Goal: Information Seeking & Learning: Check status

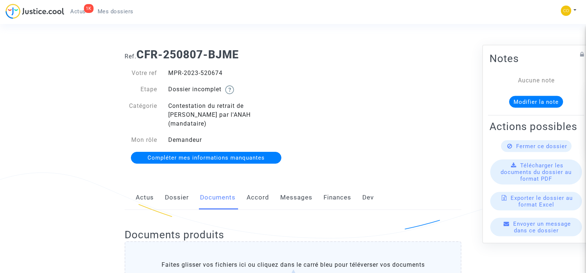
click at [98, 10] on span "Mes dossiers" at bounding box center [116, 11] width 36 height 7
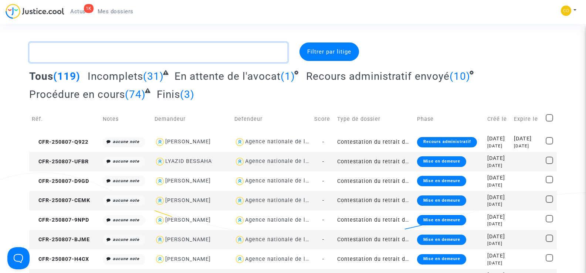
click at [84, 54] on textarea at bounding box center [158, 53] width 258 height 20
paste textarea "DJAFFRI"
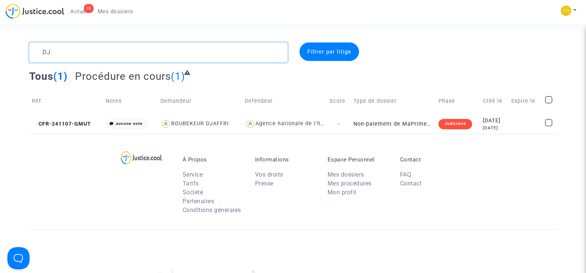
type textarea "D"
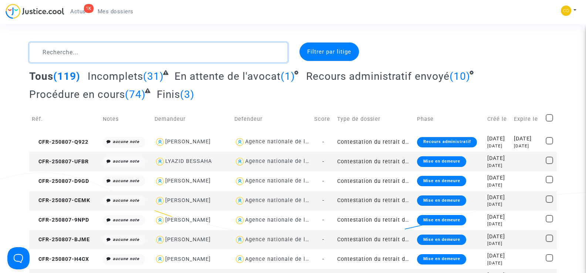
click at [75, 53] on textarea at bounding box center [158, 53] width 258 height 20
paste textarea "KHERCHOUCH"
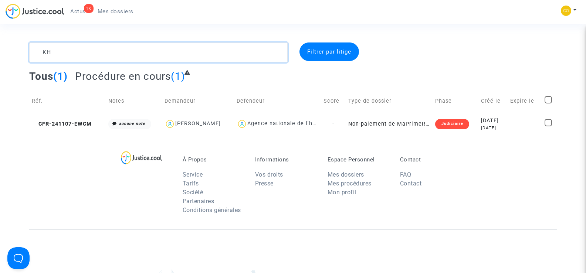
type textarea "K"
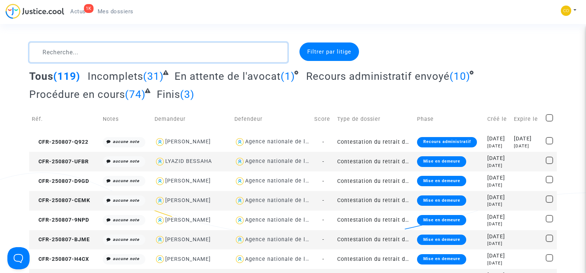
click at [60, 52] on textarea at bounding box center [158, 53] width 258 height 20
paste textarea "HABANI"
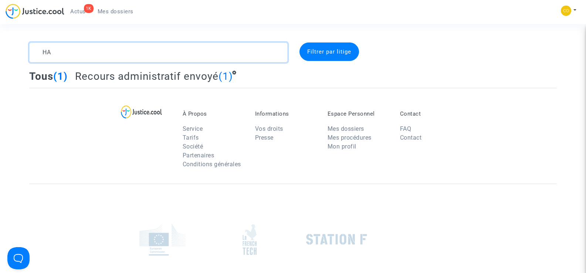
type textarea "H"
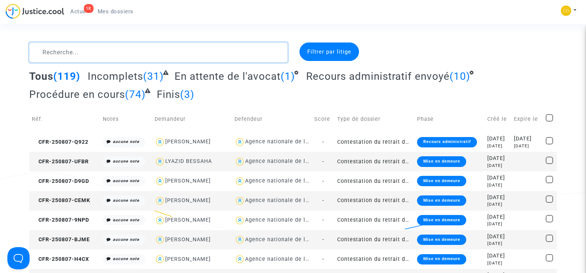
click at [74, 56] on textarea at bounding box center [158, 53] width 258 height 20
paste textarea "[PERSON_NAME]"
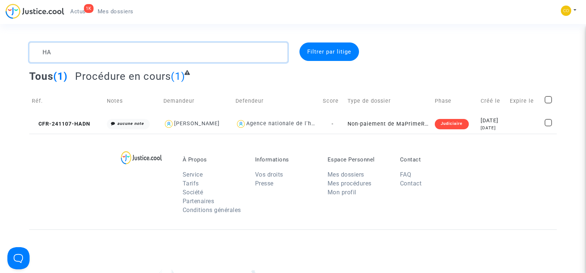
type textarea "H"
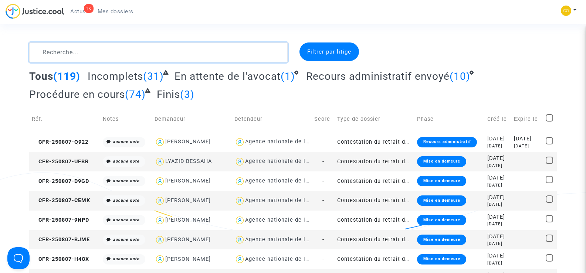
click at [74, 51] on textarea at bounding box center [158, 53] width 258 height 20
paste textarea "DERROUAZI"
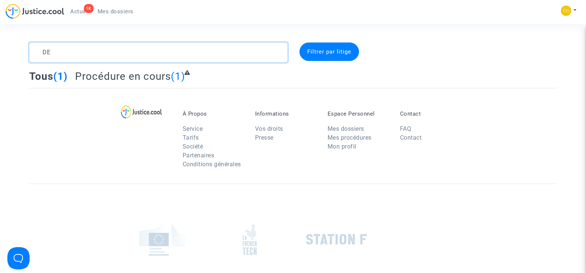
type textarea "D"
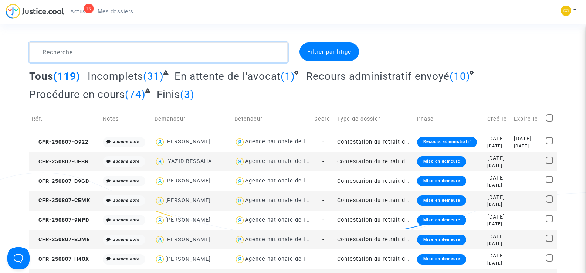
click at [68, 55] on textarea at bounding box center [158, 53] width 258 height 20
paste textarea "BEGGAR"
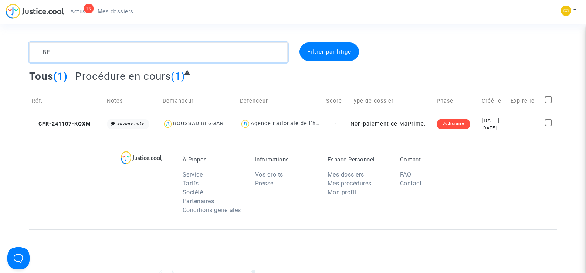
type textarea "B"
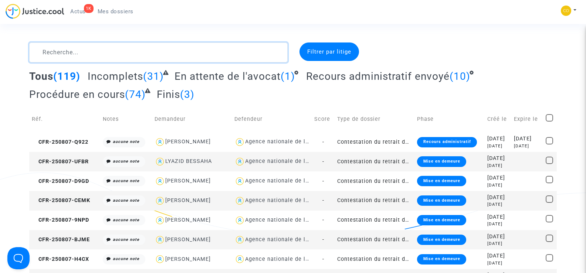
click at [66, 51] on textarea at bounding box center [158, 53] width 258 height 20
paste textarea "PONTVIANNE"
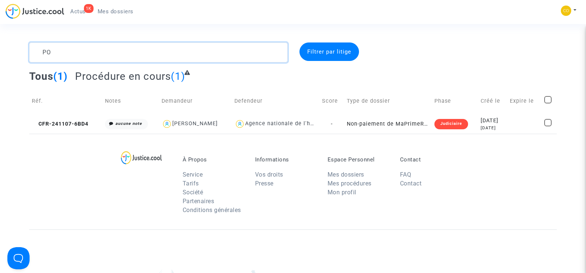
type textarea "P"
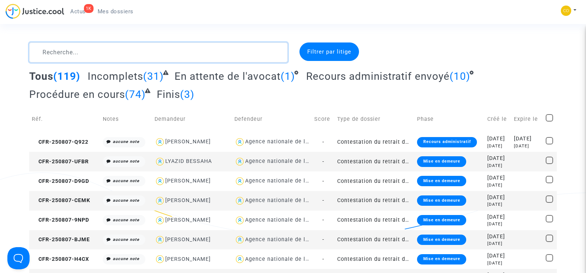
click at [84, 57] on textarea at bounding box center [158, 53] width 258 height 20
paste textarea "[PERSON_NAME]"
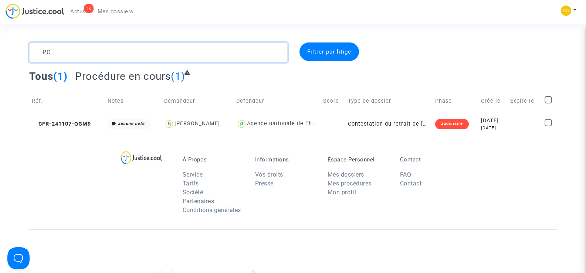
type textarea "P"
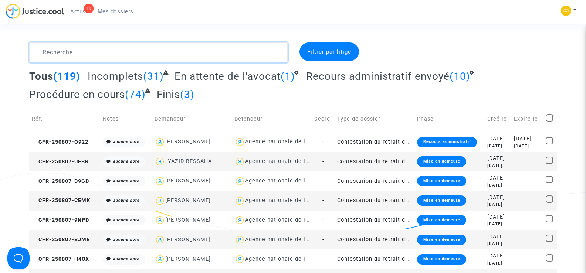
click at [114, 58] on textarea at bounding box center [158, 53] width 258 height 20
paste textarea "EL ACHHAB"
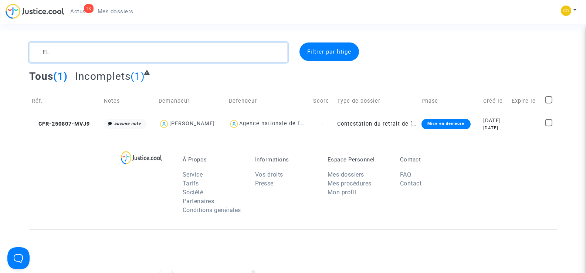
type textarea "E"
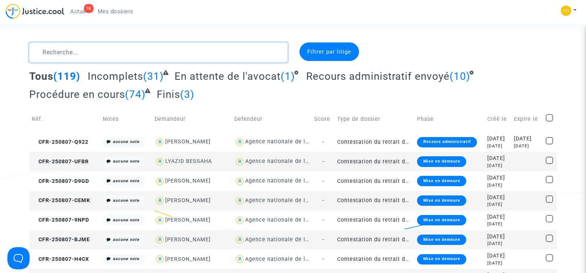
click at [87, 56] on textarea at bounding box center [158, 53] width 258 height 20
paste textarea "NOGUEIRA"
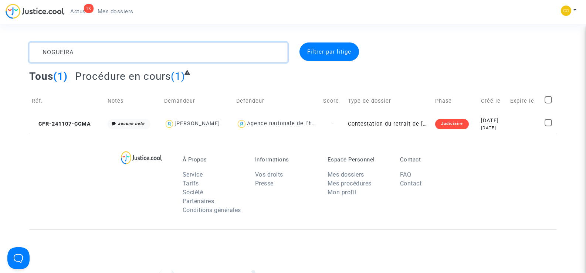
type textarea "NOGUEIRA"
drag, startPoint x: 81, startPoint y: 55, endPoint x: 44, endPoint y: 48, distance: 37.9
click at [44, 48] on textarea at bounding box center [158, 53] width 258 height 20
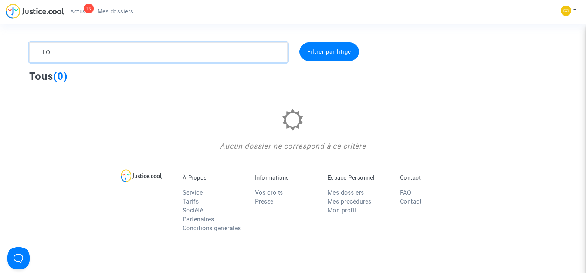
type textarea "L"
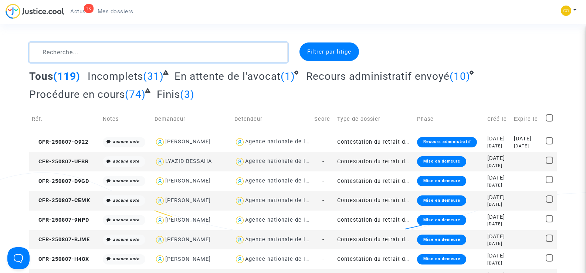
click at [52, 52] on textarea at bounding box center [158, 53] width 258 height 20
paste textarea "[PERSON_NAME]"
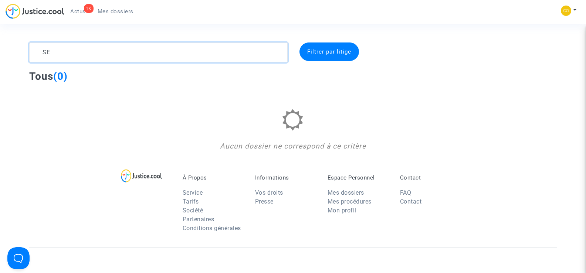
type textarea "S"
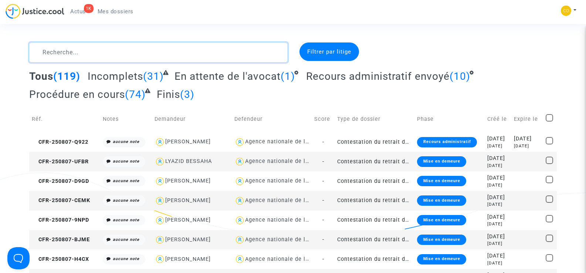
click at [96, 51] on textarea at bounding box center [158, 53] width 258 height 20
paste textarea "TOULOUM"
type textarea "TOULOUM"
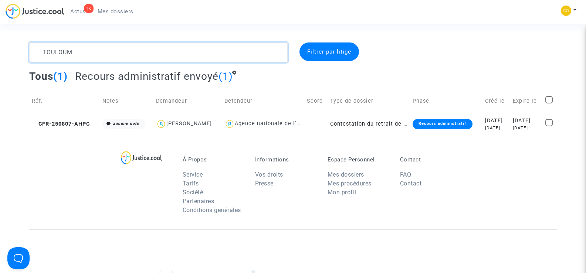
drag, startPoint x: 96, startPoint y: 51, endPoint x: 41, endPoint y: 52, distance: 55.1
click at [41, 52] on textarea at bounding box center [158, 53] width 258 height 20
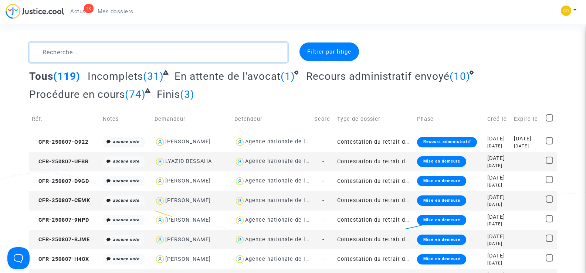
click at [52, 56] on textarea at bounding box center [158, 53] width 258 height 20
paste textarea "BASHAA"
type textarea "BASHAA"
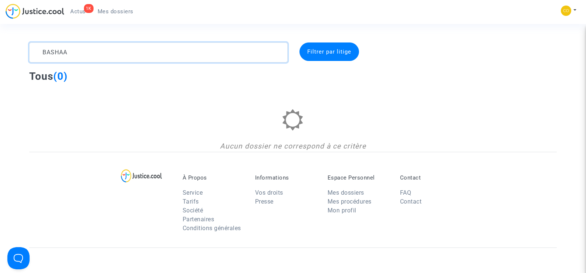
drag, startPoint x: 89, startPoint y: 52, endPoint x: 41, endPoint y: 49, distance: 48.1
click at [41, 49] on textarea at bounding box center [158, 53] width 258 height 20
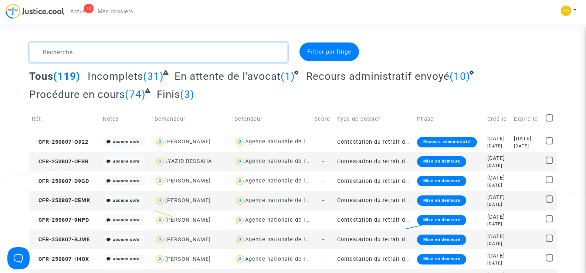
click at [56, 55] on textarea at bounding box center [158, 53] width 258 height 20
paste textarea "LAOUICHI"
type textarea "LAOUICHI"
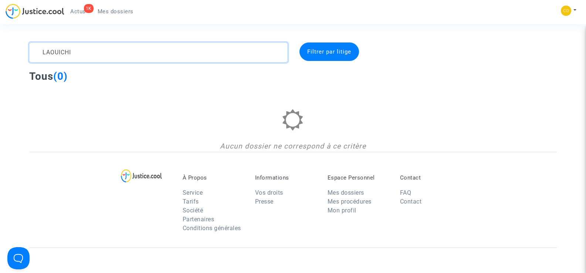
drag, startPoint x: 84, startPoint y: 53, endPoint x: 40, endPoint y: 48, distance: 44.3
click at [40, 48] on textarea at bounding box center [158, 53] width 258 height 20
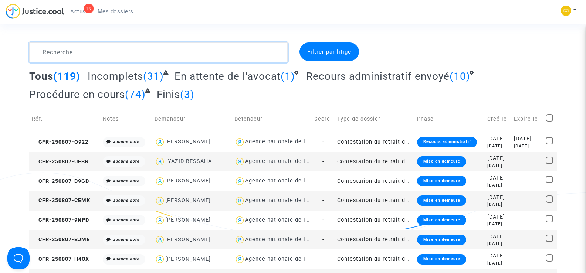
click at [54, 52] on textarea at bounding box center [158, 53] width 258 height 20
paste textarea "[PERSON_NAME]"
type textarea "[PERSON_NAME]"
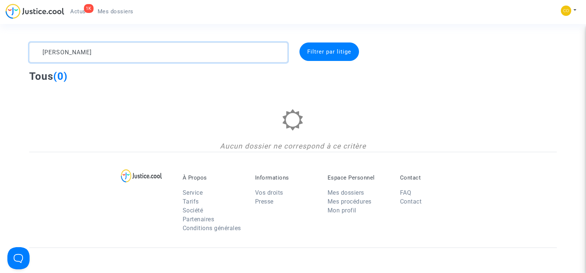
drag, startPoint x: 99, startPoint y: 53, endPoint x: 45, endPoint y: 50, distance: 54.4
click at [45, 50] on textarea at bounding box center [158, 53] width 258 height 20
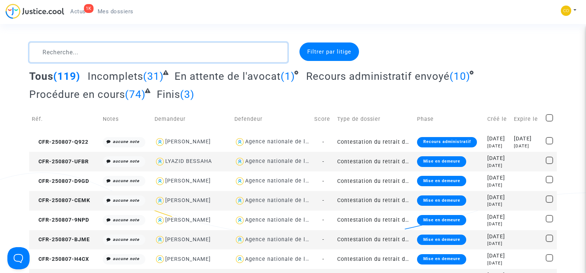
click at [71, 56] on textarea at bounding box center [158, 53] width 258 height 20
paste textarea "MAACH TOUFALI"
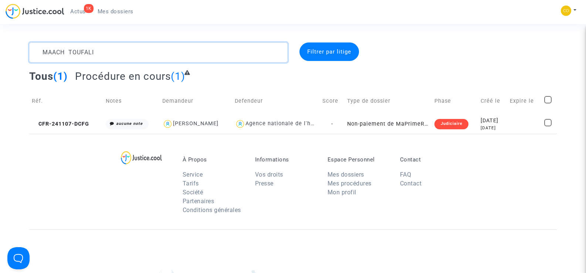
drag, startPoint x: 102, startPoint y: 53, endPoint x: 46, endPoint y: 49, distance: 56.0
click at [46, 49] on textarea at bounding box center [158, 53] width 258 height 20
click at [136, 56] on textarea at bounding box center [158, 53] width 258 height 20
type textarea "MAACH TOUFALI"
click at [67, 123] on span "CFR-241107-DCFG" at bounding box center [60, 124] width 57 height 6
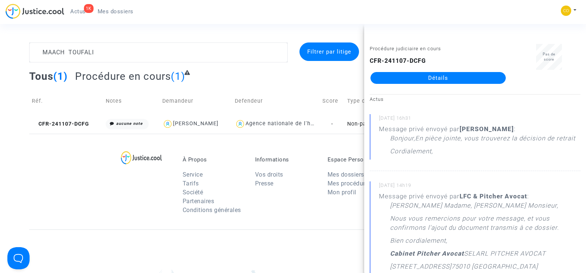
click at [440, 74] on link "Détails" at bounding box center [437, 78] width 135 height 12
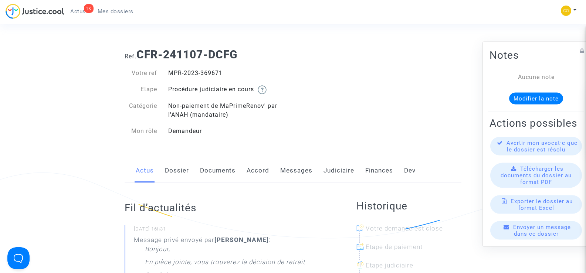
click at [111, 12] on span "Mes dossiers" at bounding box center [116, 11] width 36 height 7
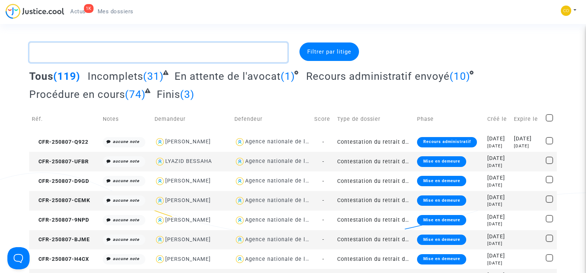
click at [71, 52] on textarea at bounding box center [158, 53] width 258 height 20
paste textarea "CRAMOIZEN"
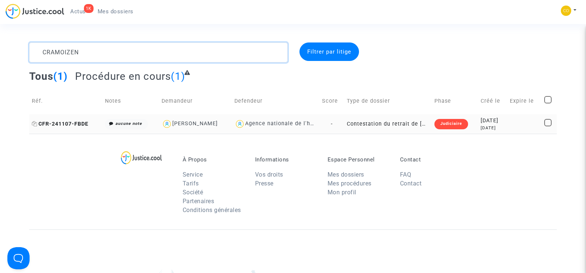
type textarea "CRAMOIZEN"
click at [58, 122] on span "CFR-241107-FBDE" at bounding box center [60, 124] width 57 height 6
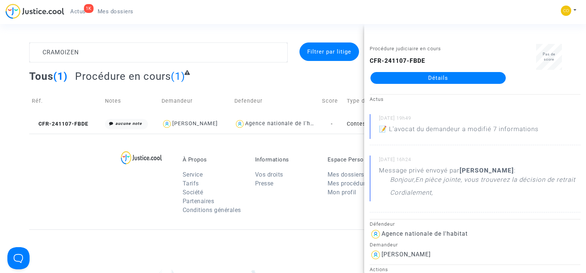
click at [419, 79] on link "Détails" at bounding box center [437, 78] width 135 height 12
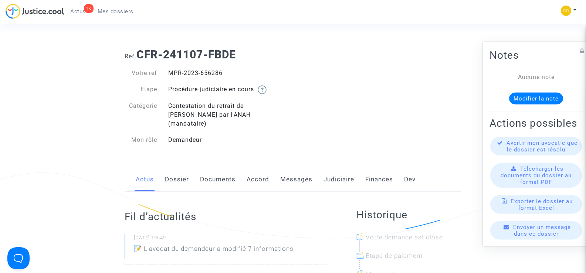
click at [112, 7] on link "Mes dossiers" at bounding box center [116, 11] width 48 height 11
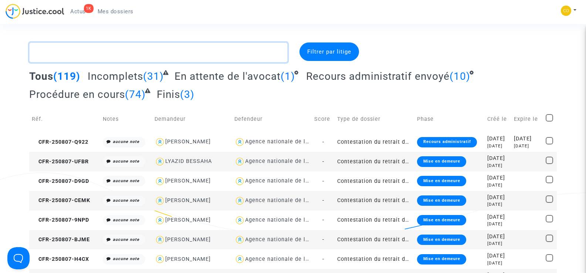
click at [66, 53] on textarea at bounding box center [158, 53] width 258 height 20
paste textarea "ABOUDIL"
type textarea "ABOUDIL"
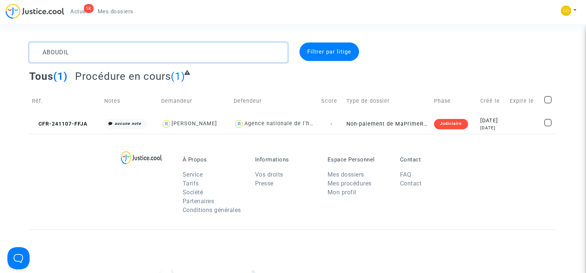
drag, startPoint x: 67, startPoint y: 52, endPoint x: 41, endPoint y: 50, distance: 26.7
click at [41, 50] on textarea at bounding box center [158, 53] width 258 height 20
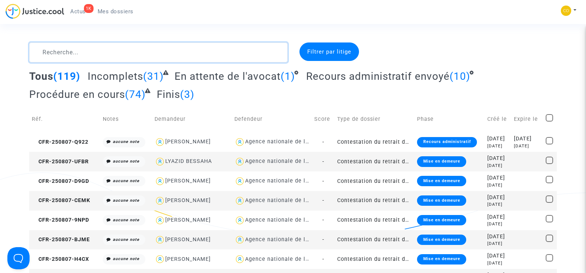
click at [94, 56] on textarea at bounding box center [158, 53] width 258 height 20
paste textarea "ABOUDIL"
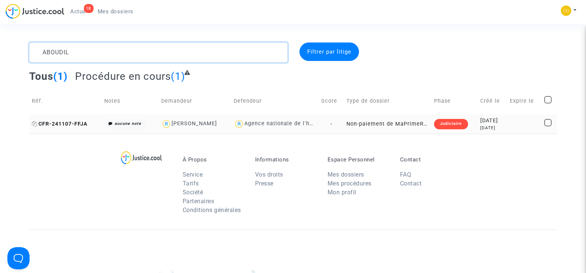
type textarea "ABOUDIL"
click at [57, 122] on span "CFR-241107-FFJA" at bounding box center [60, 124] width 56 height 6
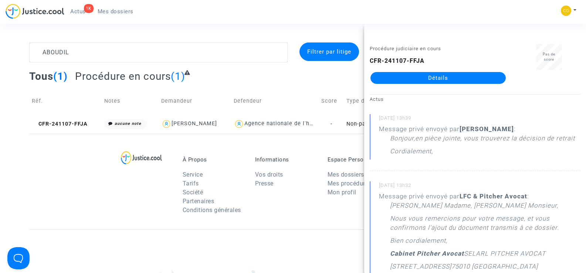
click at [414, 75] on link "Détails" at bounding box center [437, 78] width 135 height 12
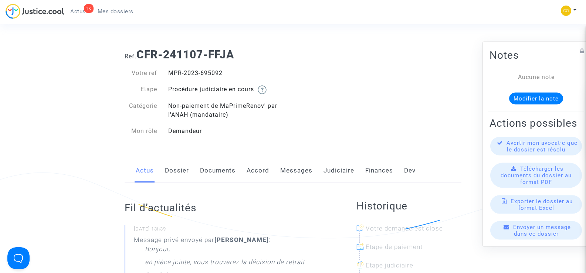
click at [115, 12] on span "Mes dossiers" at bounding box center [116, 11] width 36 height 7
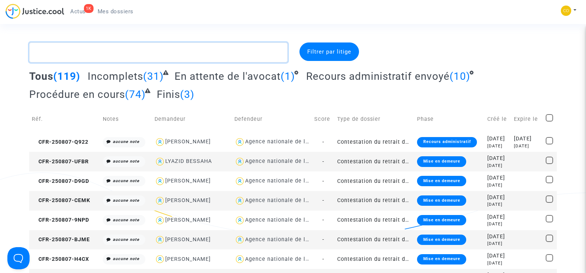
click at [98, 58] on textarea at bounding box center [158, 53] width 258 height 20
paste textarea "THEPAUT"
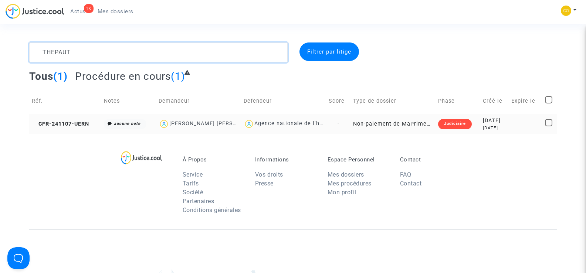
type textarea "THEPAUT"
click at [72, 119] on td "CFR-241107-UERN" at bounding box center [65, 124] width 72 height 20
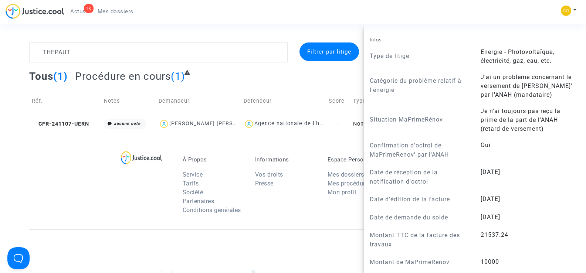
scroll to position [776, 0]
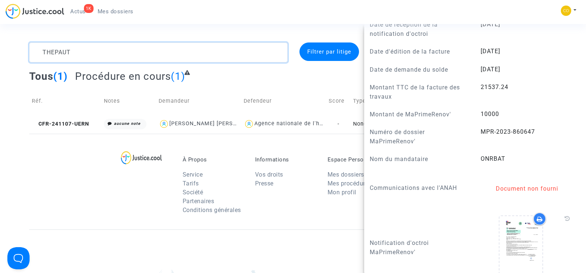
drag, startPoint x: 78, startPoint y: 51, endPoint x: 42, endPoint y: 51, distance: 35.9
click at [42, 51] on textarea at bounding box center [158, 53] width 258 height 20
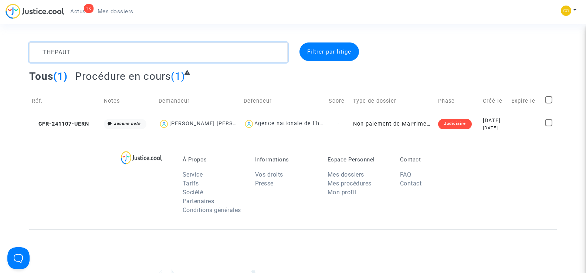
scroll to position [0, 0]
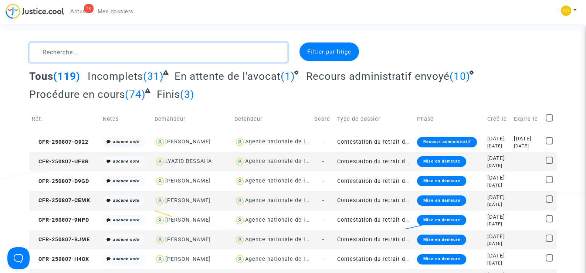
click at [81, 54] on textarea at bounding box center [158, 53] width 258 height 20
paste textarea "[PERSON_NAME] ESTIMA"
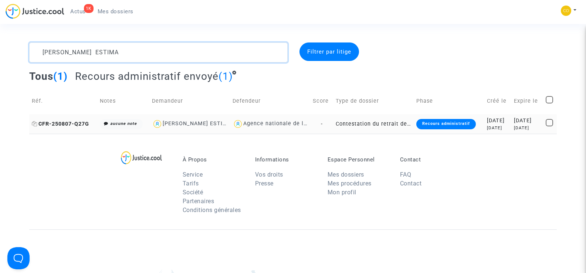
type textarea "[PERSON_NAME] ESTIMA"
click at [84, 123] on span "CFR-250807-Q27G" at bounding box center [60, 124] width 57 height 6
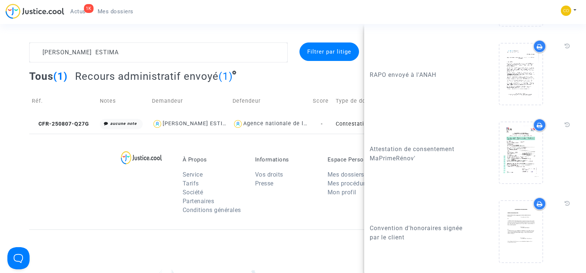
scroll to position [1445, 0]
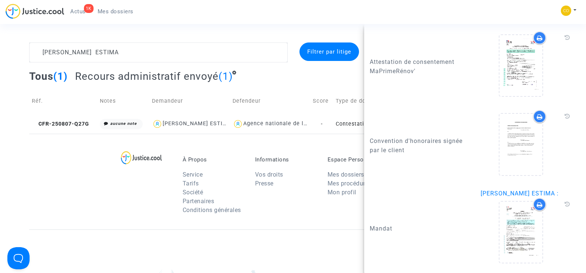
click at [71, 146] on div "À Propos Service Tarifs Société Partenaires Conditions générales Informations V…" at bounding box center [292, 182] width 527 height 96
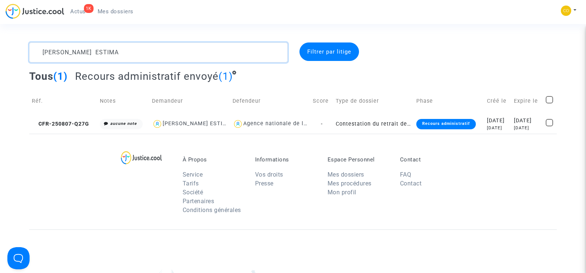
drag, startPoint x: 107, startPoint y: 57, endPoint x: 37, endPoint y: 54, distance: 70.3
click at [37, 54] on textarea at bounding box center [158, 53] width 258 height 20
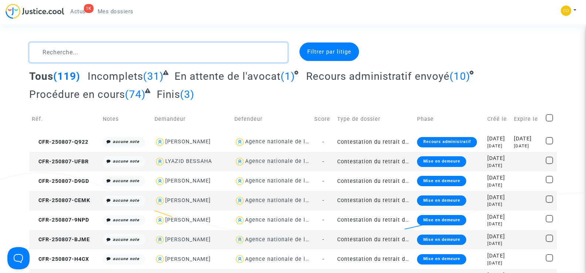
click at [76, 53] on textarea at bounding box center [158, 53] width 258 height 20
paste textarea "HAROUAT"
type textarea "HAROUAT"
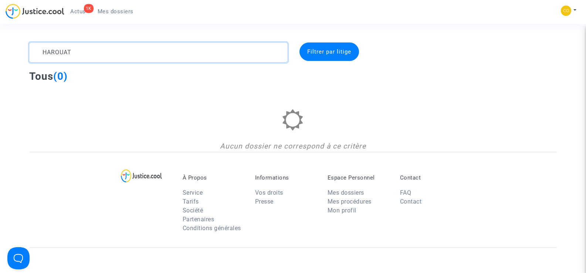
drag, startPoint x: 75, startPoint y: 52, endPoint x: 35, endPoint y: 52, distance: 40.7
click at [35, 52] on textarea at bounding box center [158, 53] width 258 height 20
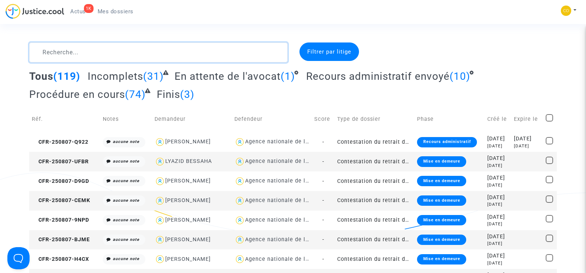
click at [74, 54] on textarea at bounding box center [158, 53] width 258 height 20
paste textarea "CONTAY"
type textarea "CONTAY"
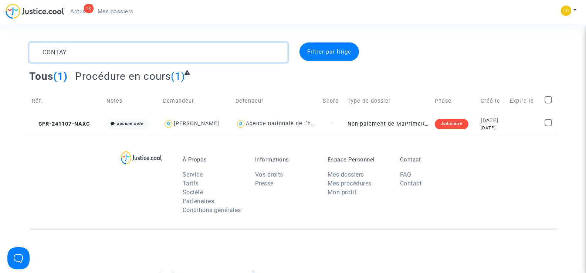
drag, startPoint x: 74, startPoint y: 55, endPoint x: 33, endPoint y: 49, distance: 41.9
click at [33, 49] on textarea at bounding box center [158, 53] width 258 height 20
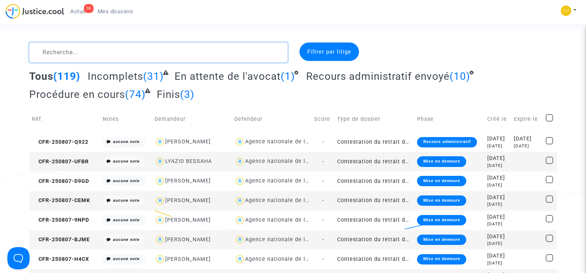
click at [96, 56] on textarea at bounding box center [158, 53] width 258 height 20
paste textarea "[PERSON_NAME]"
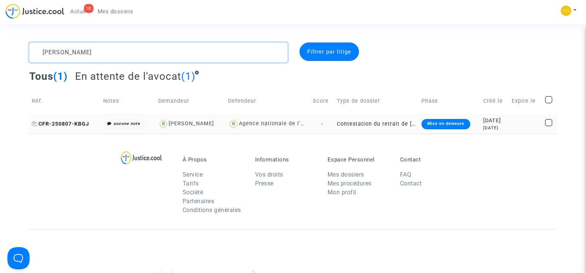
type textarea "[PERSON_NAME]"
click at [81, 123] on span "CFR-250807-KBGJ" at bounding box center [60, 124] width 57 height 6
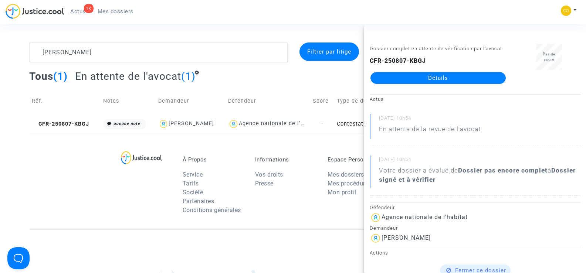
click at [432, 77] on link "Détails" at bounding box center [437, 78] width 135 height 12
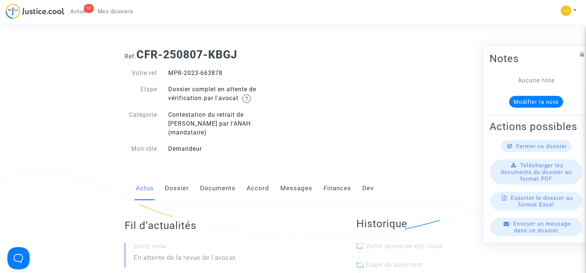
click at [217, 181] on link "Documents" at bounding box center [217, 188] width 35 height 24
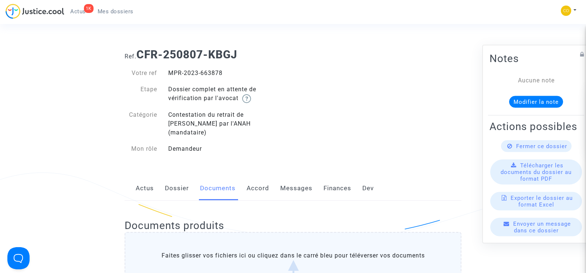
click at [117, 11] on span "Mes dossiers" at bounding box center [116, 11] width 36 height 7
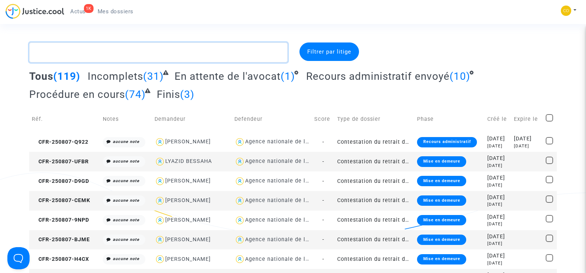
click at [71, 50] on textarea at bounding box center [158, 53] width 258 height 20
paste textarea "[PERSON_NAME]"
type textarea "[PERSON_NAME]"
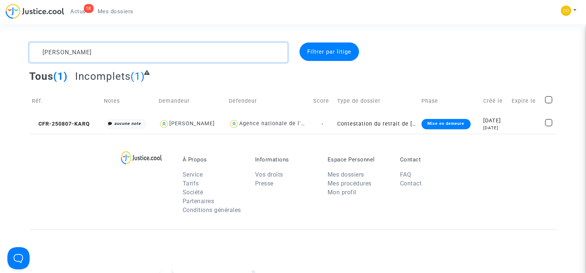
drag, startPoint x: 84, startPoint y: 51, endPoint x: 42, endPoint y: 54, distance: 42.2
click at [42, 54] on textarea at bounding box center [158, 53] width 258 height 20
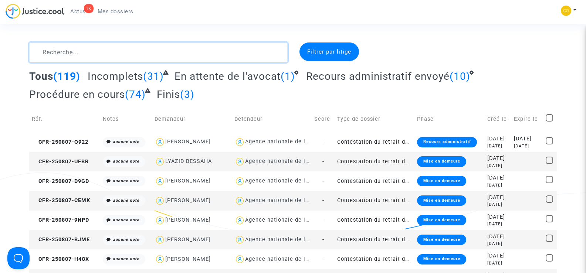
click at [92, 58] on textarea at bounding box center [158, 53] width 258 height 20
paste textarea "[PERSON_NAME]"
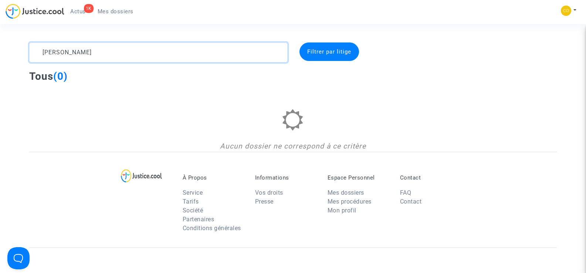
type textarea "[PERSON_NAME]"
drag, startPoint x: 118, startPoint y: 53, endPoint x: 41, endPoint y: 55, distance: 76.5
click at [41, 55] on textarea at bounding box center [158, 53] width 258 height 20
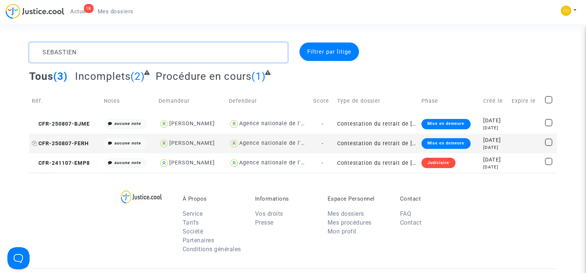
type textarea "SEBASTIEN"
click at [62, 144] on span "CFR-250807-FERH" at bounding box center [60, 143] width 57 height 6
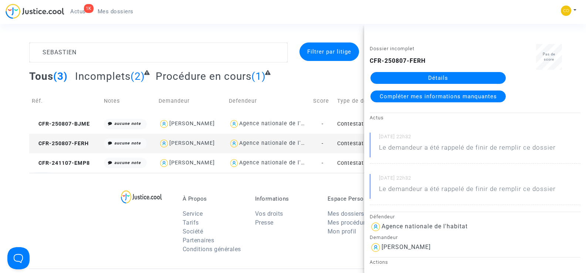
click at [439, 78] on link "Détails" at bounding box center [437, 78] width 135 height 12
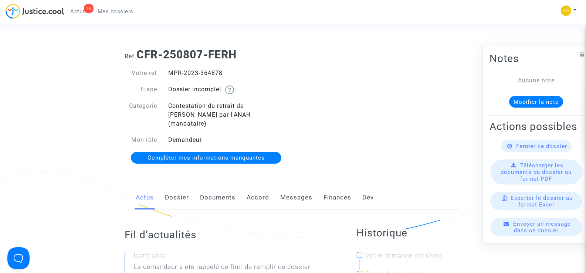
click at [205, 186] on link "Documents" at bounding box center [217, 198] width 35 height 24
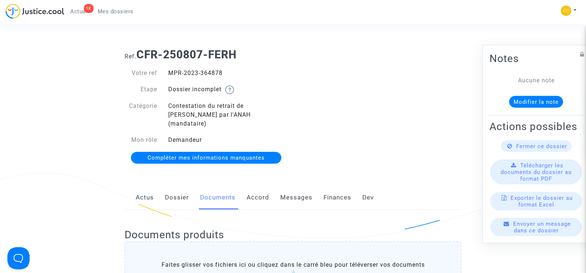
click at [121, 11] on span "Mes dossiers" at bounding box center [116, 11] width 36 height 7
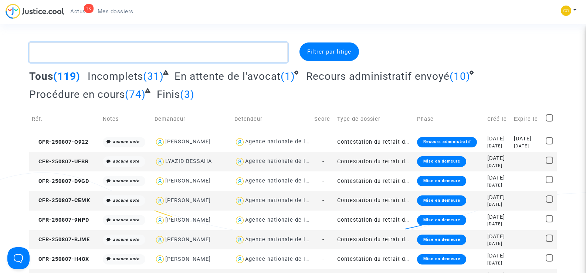
click at [64, 52] on textarea at bounding box center [158, 53] width 258 height 20
paste textarea "ZEMOUCHE"
type textarea "ZEMOUCHE"
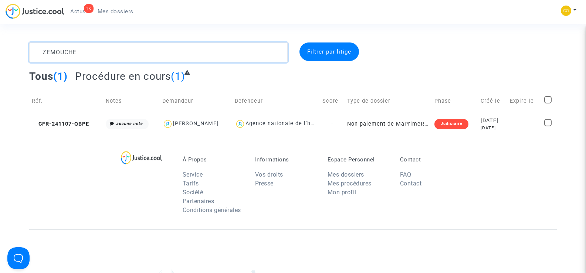
drag, startPoint x: 86, startPoint y: 55, endPoint x: 43, endPoint y: 51, distance: 43.8
click at [43, 51] on textarea at bounding box center [158, 53] width 258 height 20
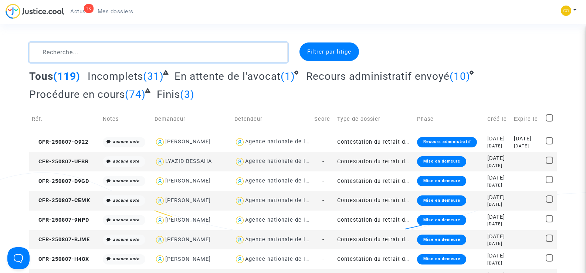
click at [61, 54] on textarea at bounding box center [158, 53] width 258 height 20
paste textarea "RAJKUMAR"
type textarea "RAJKUMAR"
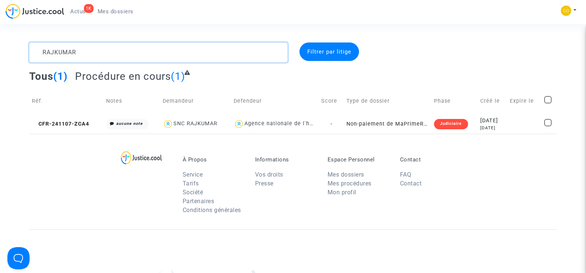
drag, startPoint x: 102, startPoint y: 47, endPoint x: 37, endPoint y: 50, distance: 64.4
click at [37, 50] on textarea at bounding box center [158, 53] width 258 height 20
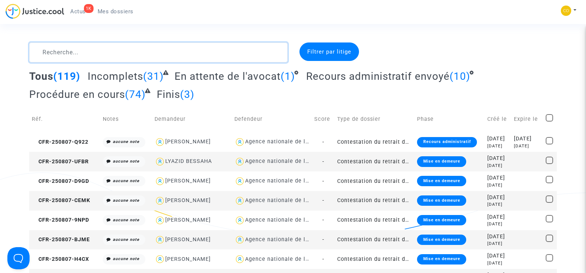
click at [54, 52] on textarea at bounding box center [158, 53] width 258 height 20
paste textarea "[PERSON_NAME]"
type textarea "[PERSON_NAME]"
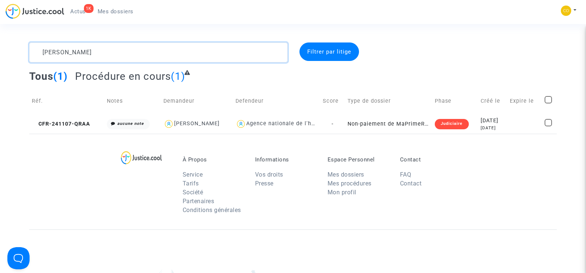
drag, startPoint x: 84, startPoint y: 54, endPoint x: 41, endPoint y: 54, distance: 42.9
click at [41, 54] on textarea at bounding box center [158, 53] width 258 height 20
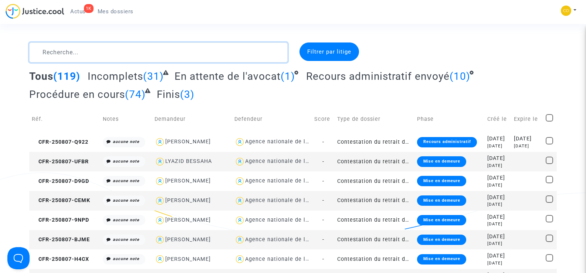
click at [68, 53] on textarea at bounding box center [158, 53] width 258 height 20
paste textarea "AITICHE"
type textarea "AITICHE"
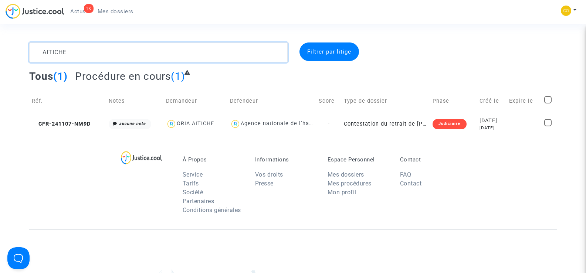
drag, startPoint x: 86, startPoint y: 53, endPoint x: 37, endPoint y: 48, distance: 49.1
click at [37, 48] on textarea at bounding box center [158, 53] width 258 height 20
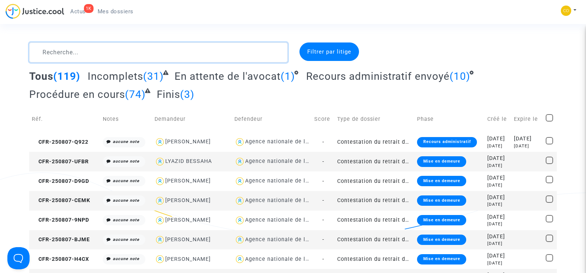
click at [83, 54] on textarea at bounding box center [158, 53] width 258 height 20
paste textarea "ETTAOUSSI"
type textarea "ETTAOUSSI"
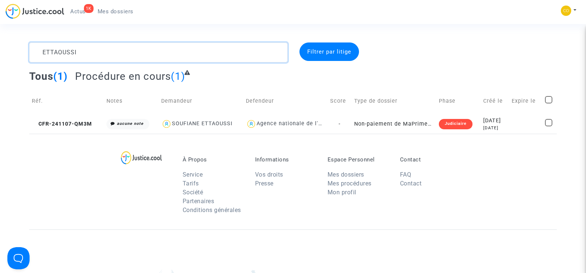
drag, startPoint x: 96, startPoint y: 55, endPoint x: 42, endPoint y: 48, distance: 54.5
click at [42, 48] on textarea at bounding box center [158, 53] width 258 height 20
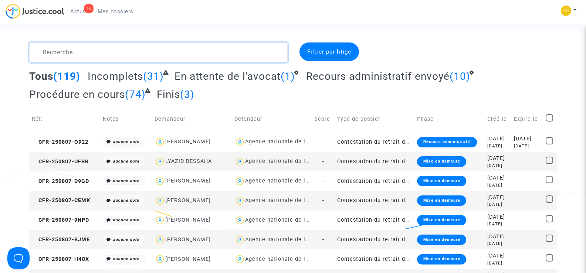
click at [59, 52] on textarea at bounding box center [158, 53] width 258 height 20
paste textarea "MOUMAN"
type textarea "MOUMAN"
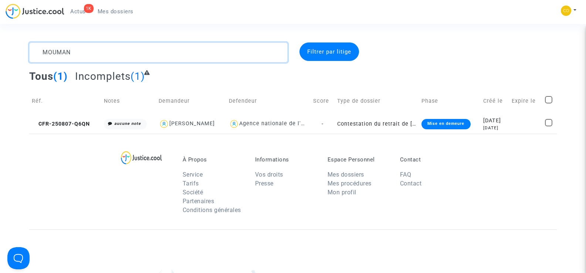
drag, startPoint x: 89, startPoint y: 49, endPoint x: 38, endPoint y: 49, distance: 51.0
click at [38, 49] on textarea at bounding box center [158, 53] width 258 height 20
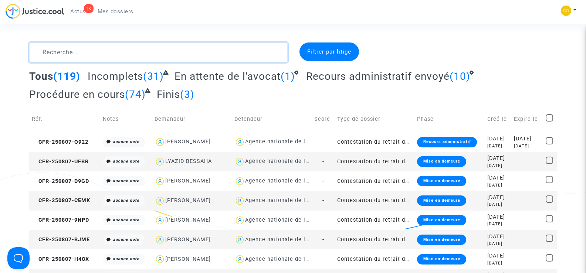
click at [46, 55] on textarea at bounding box center [158, 53] width 258 height 20
paste textarea "NEFOUSSI"
type textarea "NEFOUSSI"
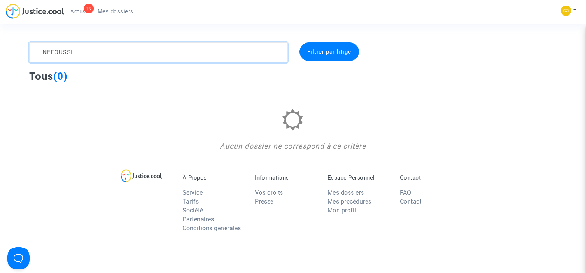
drag, startPoint x: 77, startPoint y: 52, endPoint x: 35, endPoint y: 51, distance: 41.8
click at [35, 51] on textarea at bounding box center [158, 53] width 258 height 20
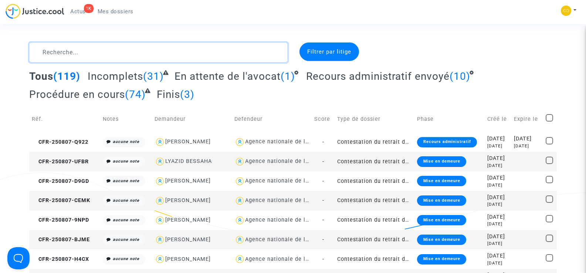
click at [57, 50] on textarea at bounding box center [158, 53] width 258 height 20
paste textarea "SOURANG"
type textarea "SOURANG"
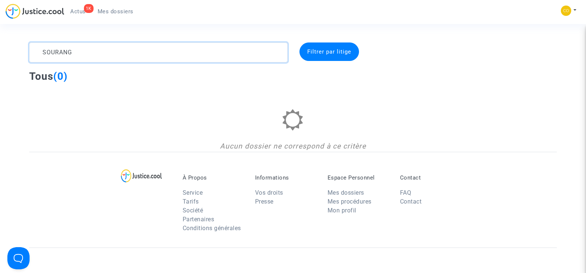
drag, startPoint x: 77, startPoint y: 54, endPoint x: 41, endPoint y: 53, distance: 35.9
click at [41, 53] on textarea at bounding box center [158, 53] width 258 height 20
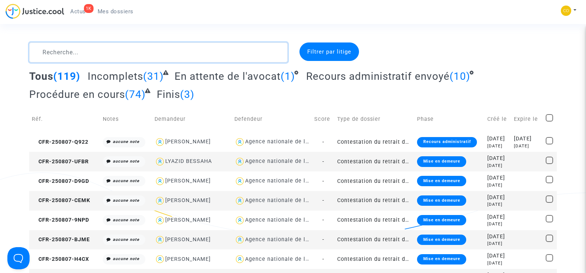
click at [50, 54] on textarea at bounding box center [158, 53] width 258 height 20
paste textarea "GRAUPNER"
type textarea "GRAUPNER"
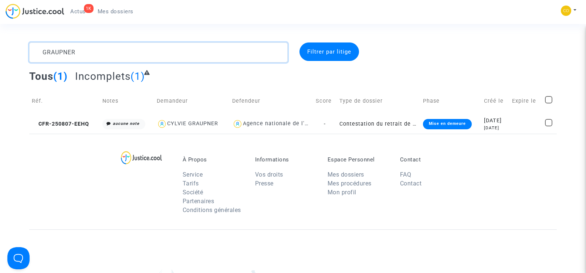
drag, startPoint x: 87, startPoint y: 52, endPoint x: 36, endPoint y: 54, distance: 51.0
click at [36, 54] on textarea at bounding box center [158, 53] width 258 height 20
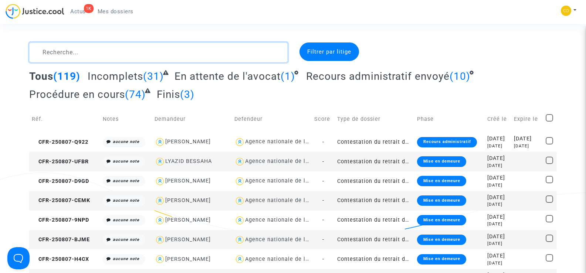
click at [59, 53] on textarea at bounding box center [158, 53] width 258 height 20
paste textarea "POPOTTE"
type textarea "POPOTTE"
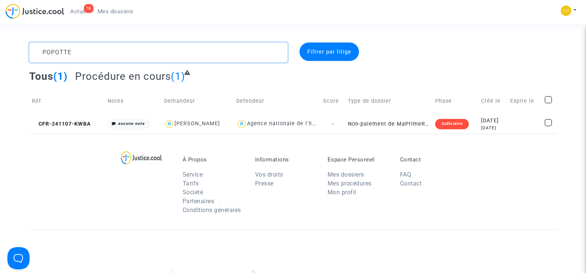
drag, startPoint x: 92, startPoint y: 51, endPoint x: 38, endPoint y: 48, distance: 54.8
click at [38, 48] on textarea at bounding box center [158, 53] width 258 height 20
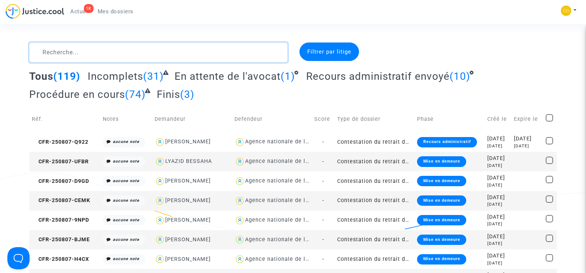
click at [51, 49] on textarea at bounding box center [158, 53] width 258 height 20
paste textarea "WIZMAN"
type textarea "WIZMAN"
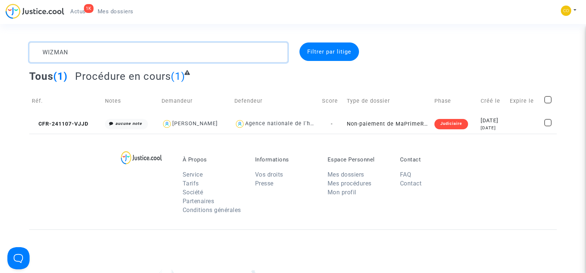
drag, startPoint x: 74, startPoint y: 52, endPoint x: 39, endPoint y: 51, distance: 34.8
click at [39, 51] on textarea at bounding box center [158, 53] width 258 height 20
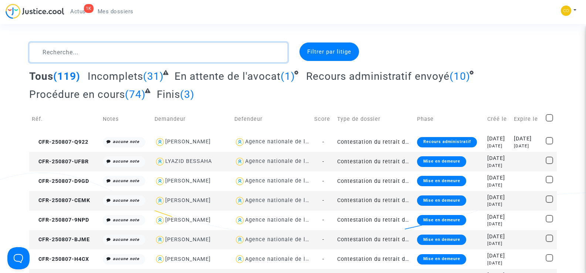
click at [84, 57] on textarea at bounding box center [158, 53] width 258 height 20
paste textarea "ZENNADI"
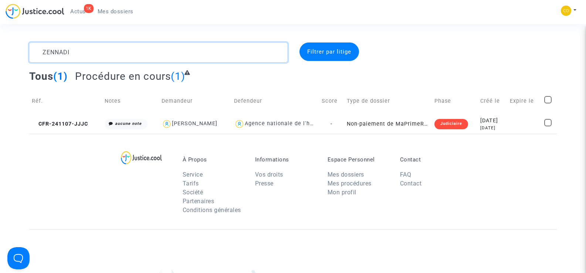
type textarea "ZENNADI"
